Goal: Task Accomplishment & Management: Manage account settings

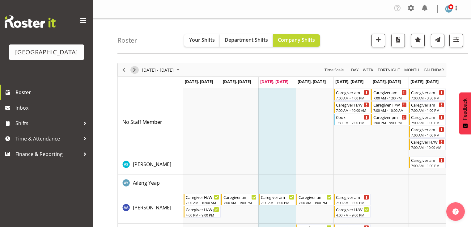
click at [133, 68] on span "Next" at bounding box center [134, 70] width 7 height 8
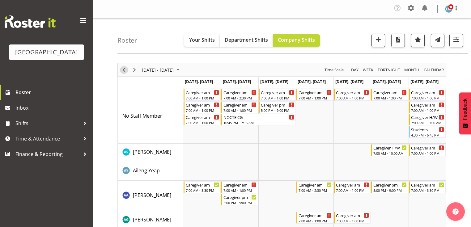
click at [125, 68] on span "Previous" at bounding box center [123, 70] width 7 height 8
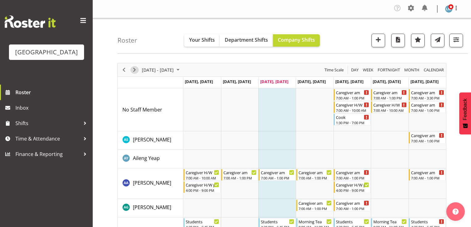
click at [134, 69] on span "Next" at bounding box center [134, 70] width 7 height 8
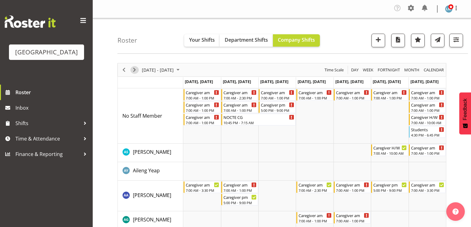
click at [133, 69] on span "Next" at bounding box center [134, 70] width 7 height 8
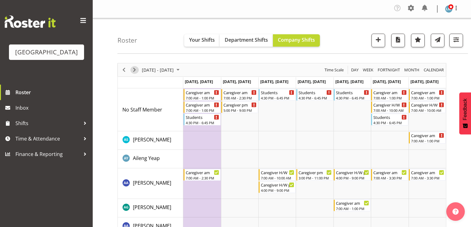
click at [134, 70] on span "Next" at bounding box center [134, 70] width 7 height 8
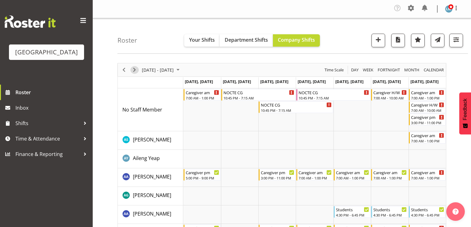
click at [137, 69] on span "Next" at bounding box center [134, 70] width 7 height 8
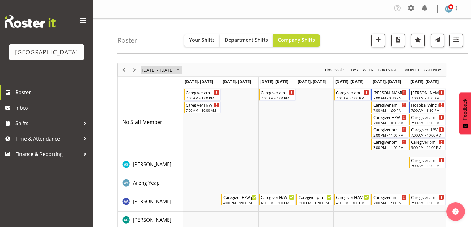
click at [182, 68] on span "October 06 - 12, 2025" at bounding box center [177, 70] width 7 height 8
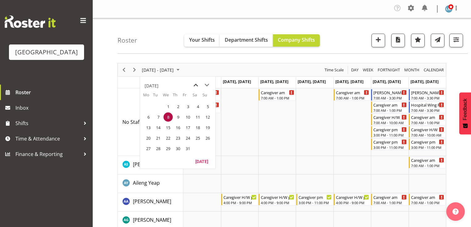
click at [195, 86] on span "previous month" at bounding box center [195, 85] width 11 height 11
click at [147, 126] on span "15" at bounding box center [148, 127] width 9 height 9
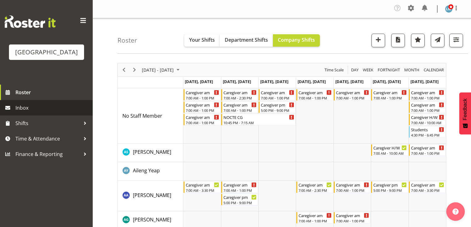
click at [37, 112] on span "Inbox" at bounding box center [52, 107] width 74 height 9
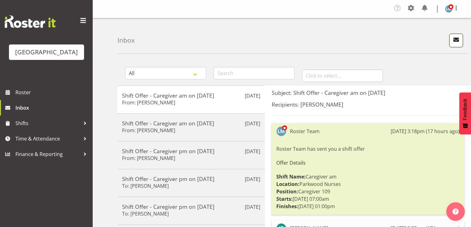
click at [456, 41] on span "button" at bounding box center [456, 40] width 8 height 8
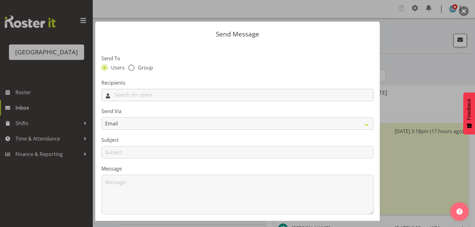
click at [145, 95] on input "text" at bounding box center [237, 95] width 271 height 10
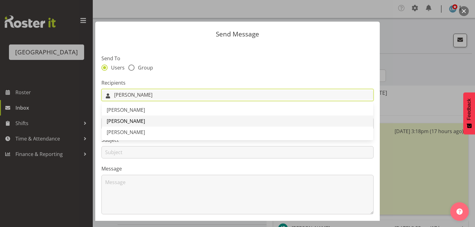
type input "Ian"
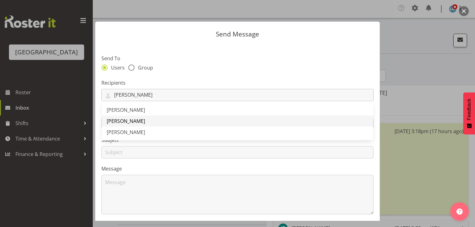
click at [126, 120] on span "[PERSON_NAME]" at bounding box center [126, 121] width 38 height 7
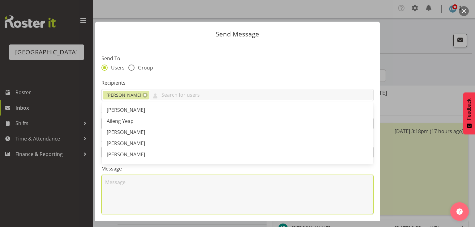
click at [142, 197] on textarea at bounding box center [237, 195] width 272 height 40
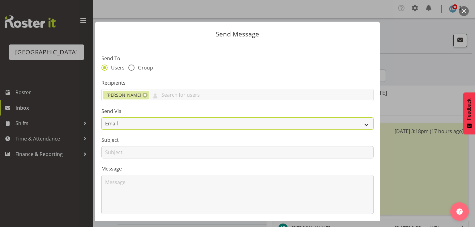
click at [360, 125] on select "Email SMS" at bounding box center [237, 123] width 272 height 12
select select "sms"
click at [101, 117] on select "Email SMS" at bounding box center [237, 123] width 272 height 12
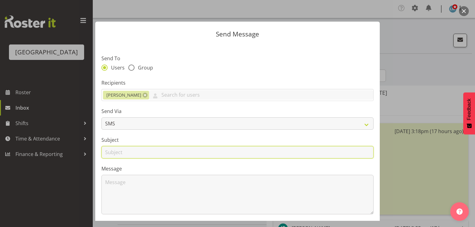
click at [114, 152] on input "text" at bounding box center [237, 152] width 272 height 12
type input "Leave"
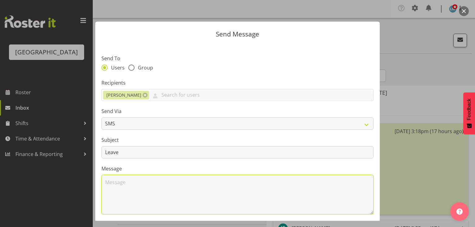
click at [128, 193] on textarea at bounding box center [237, 195] width 272 height 40
type textarea "Y"
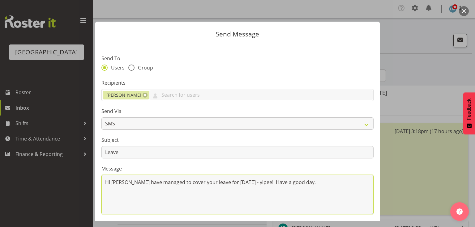
click at [123, 182] on textarea "Hi Ian I have managed to cover your leave for this Saturday - yipee! Have a goo…" at bounding box center [237, 195] width 272 height 40
click at [308, 182] on textarea "Hi Ian We have managed to cover your leave for this Saturday - yipee! Have a go…" at bounding box center [237, 195] width 272 height 40
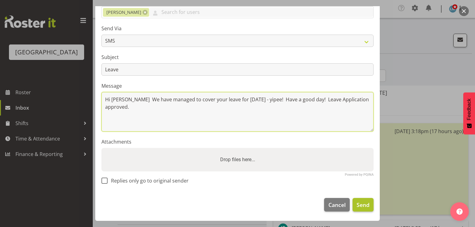
type textarea "Hi Ian We have managed to cover your leave for this Saturday - yipee! Have a go…"
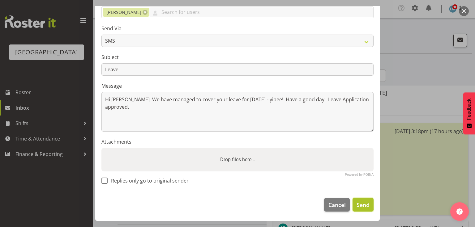
click at [358, 206] on span "Send" at bounding box center [362, 205] width 13 height 8
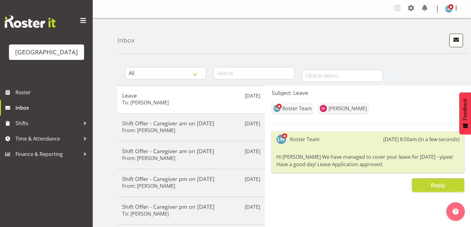
click at [455, 37] on span "button" at bounding box center [456, 40] width 8 height 8
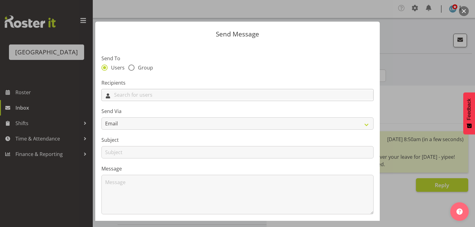
click at [196, 94] on input "text" at bounding box center [237, 95] width 271 height 10
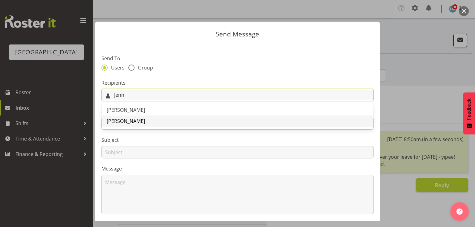
type input "Jenn"
click at [116, 122] on span "[PERSON_NAME]" at bounding box center [126, 121] width 38 height 7
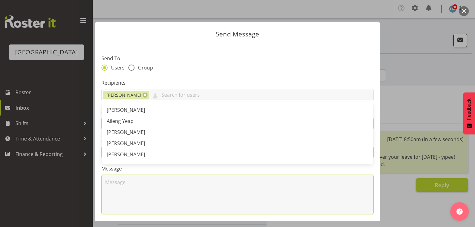
click at [120, 187] on textarea at bounding box center [237, 195] width 272 height 40
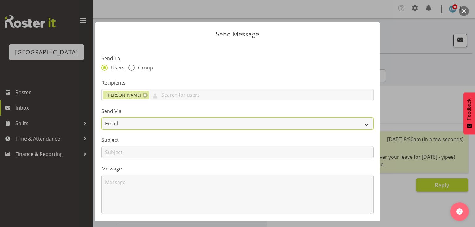
click at [360, 121] on select "Email SMS" at bounding box center [237, 123] width 272 height 12
select select "sms"
click at [101, 117] on select "Email SMS" at bounding box center [237, 123] width 272 height 12
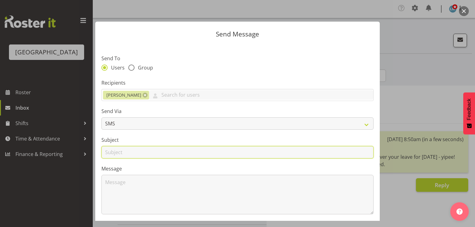
click at [109, 153] on input "text" at bounding box center [237, 152] width 272 height 12
type input "Leave"
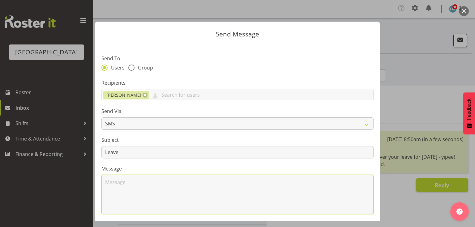
click at [123, 189] on textarea at bounding box center [237, 195] width 272 height 40
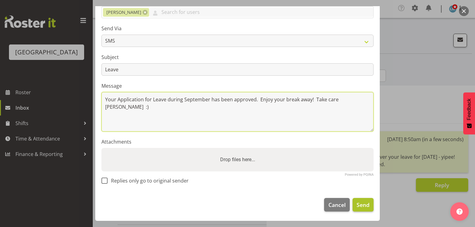
type textarea "Your Application for Leave during September has been approved. Enjoy your break…"
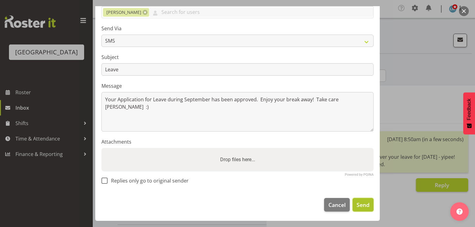
click at [356, 203] on span "Send" at bounding box center [362, 205] width 13 height 8
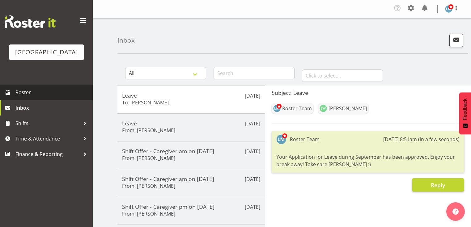
click at [25, 97] on span "Roster" at bounding box center [52, 92] width 74 height 9
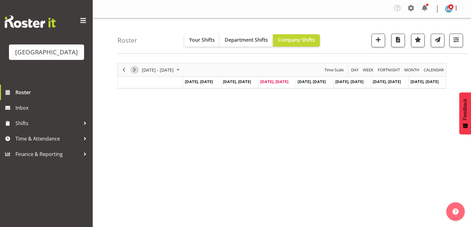
click at [134, 70] on span "Next" at bounding box center [134, 70] width 7 height 8
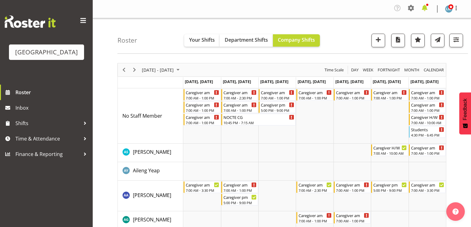
click at [425, 8] on span at bounding box center [425, 8] width 10 height 10
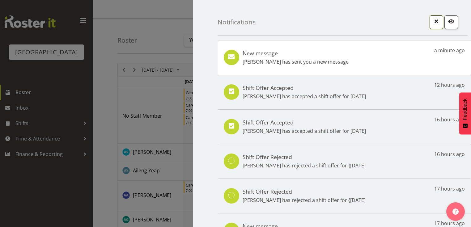
click at [432, 20] on span "button" at bounding box center [436, 21] width 8 height 8
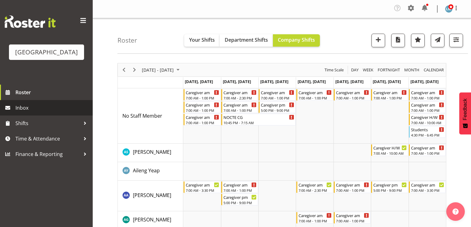
click at [29, 112] on span "Inbox" at bounding box center [52, 107] width 74 height 9
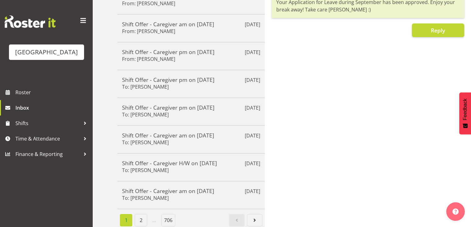
scroll to position [158, 0]
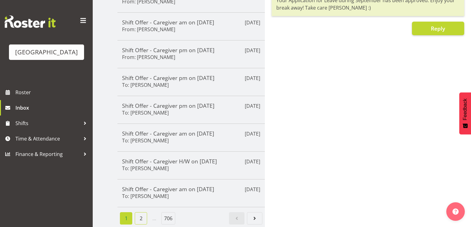
click at [144, 213] on link "2" at bounding box center [141, 218] width 12 height 12
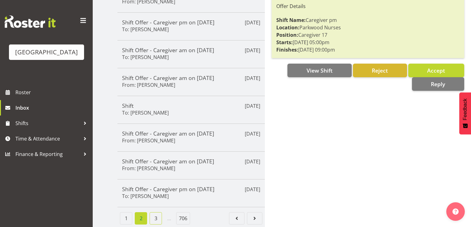
click at [158, 214] on link "3" at bounding box center [156, 218] width 12 height 12
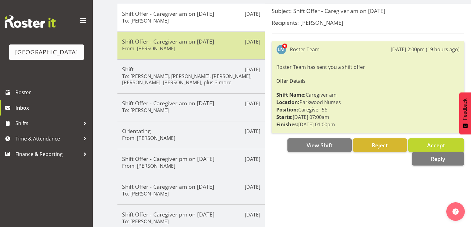
click at [197, 45] on div "Shift Offer - Caregiver am on 17/09/25 From: Mary Smith" at bounding box center [191, 45] width 138 height 15
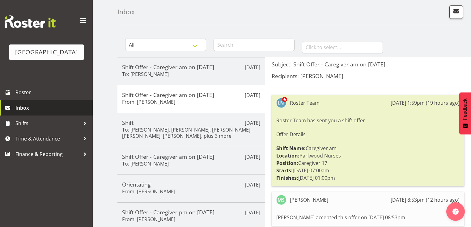
scroll to position [0, 0]
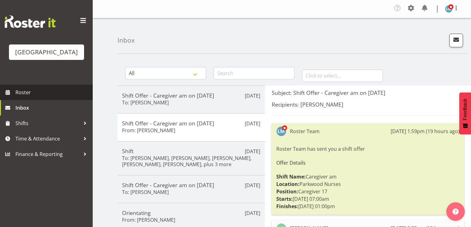
click at [28, 97] on span "Roster" at bounding box center [52, 92] width 74 height 9
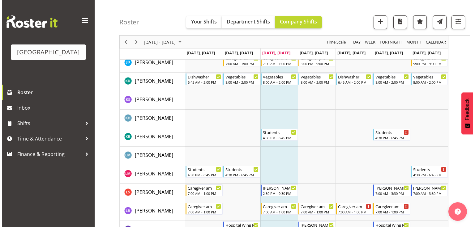
scroll to position [1211, 0]
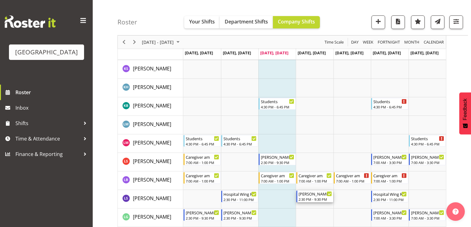
click at [312, 197] on div "2:30 PM - 9:30 PM" at bounding box center [315, 199] width 33 height 5
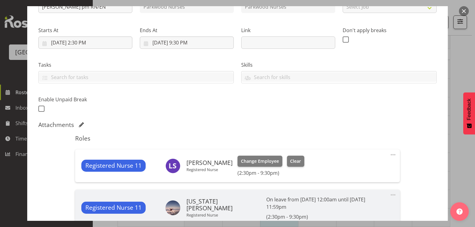
scroll to position [124, 0]
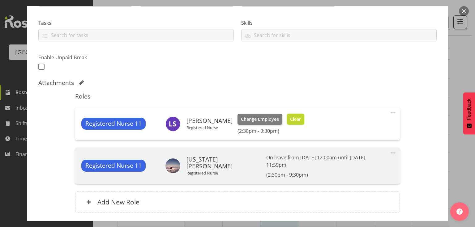
click at [290, 117] on span "Clear" at bounding box center [295, 119] width 11 height 7
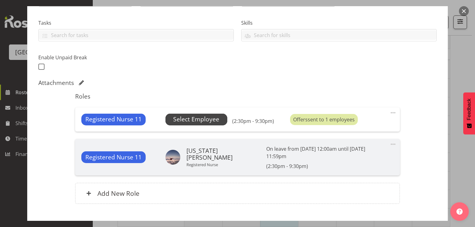
click at [196, 119] on span "Select Employee" at bounding box center [196, 119] width 46 height 9
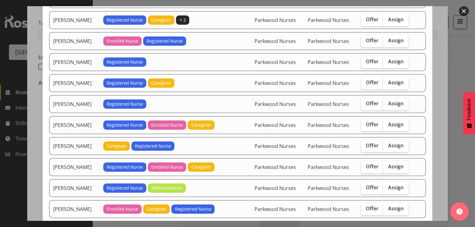
scroll to position [148, 0]
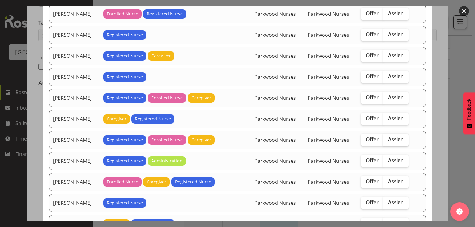
click at [394, 137] on span "Assign" at bounding box center [395, 139] width 15 height 6
click at [387, 138] on input "Assign" at bounding box center [385, 140] width 4 height 4
checkbox input "true"
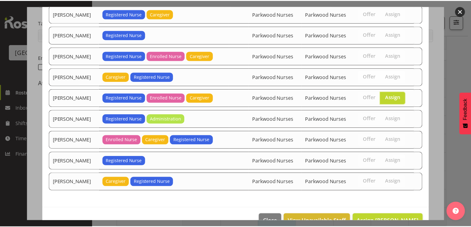
scroll to position [202, 0]
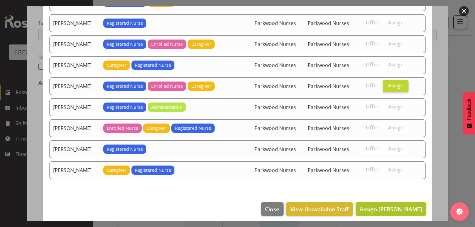
click at [385, 207] on span "Assign Lois Girdwood" at bounding box center [390, 209] width 62 height 7
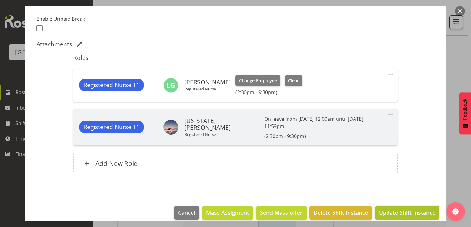
click at [386, 209] on span "Update Shift Instance" at bounding box center [407, 213] width 57 height 8
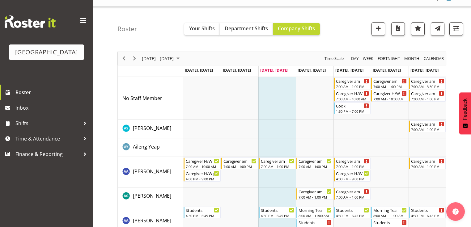
scroll to position [0, 0]
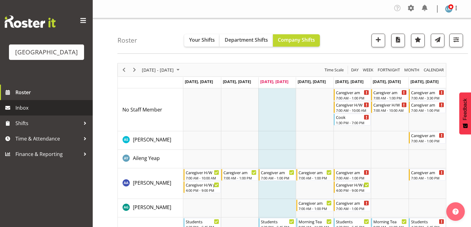
click at [38, 112] on span "Inbox" at bounding box center [52, 107] width 74 height 9
